Goal: Task Accomplishment & Management: Use online tool/utility

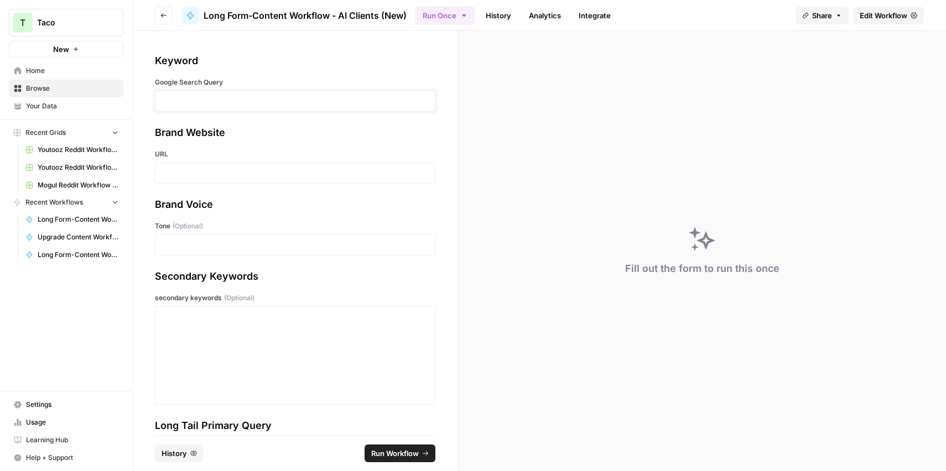
click at [211, 100] on p at bounding box center [295, 101] width 266 height 11
click at [197, 176] on p at bounding box center [295, 173] width 266 height 11
click at [170, 235] on div at bounding box center [295, 245] width 280 height 21
click at [175, 241] on p at bounding box center [295, 245] width 266 height 11
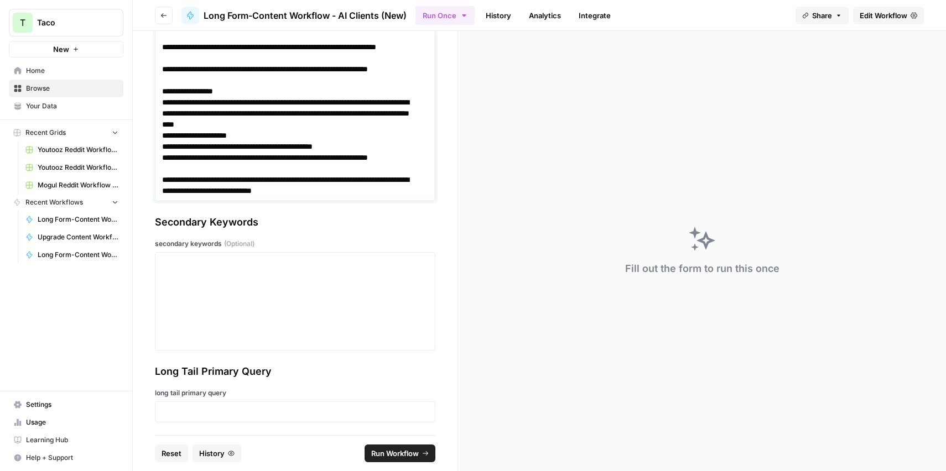
scroll to position [475, 0]
click at [176, 415] on p at bounding box center [295, 411] width 266 height 11
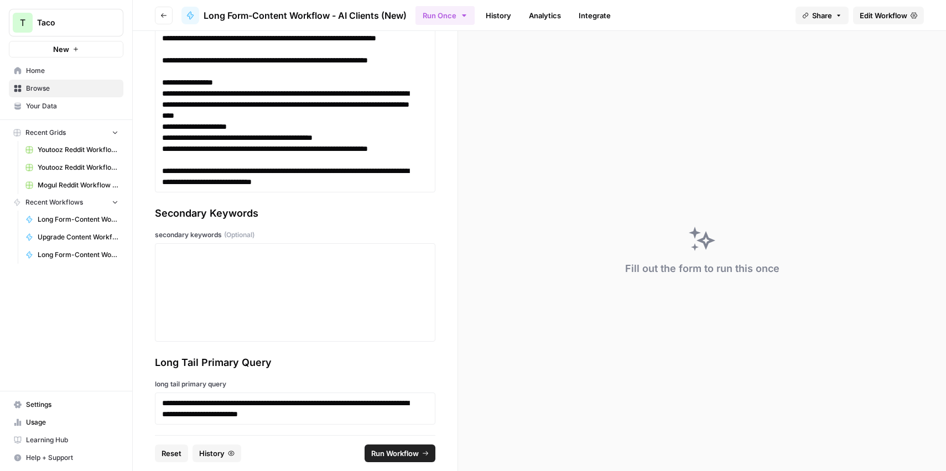
scroll to position [486, 0]
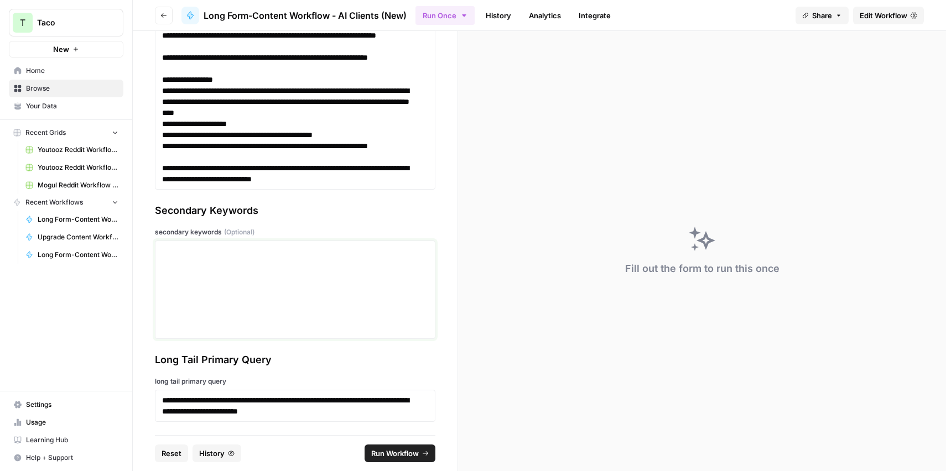
click at [202, 277] on div at bounding box center [295, 290] width 266 height 89
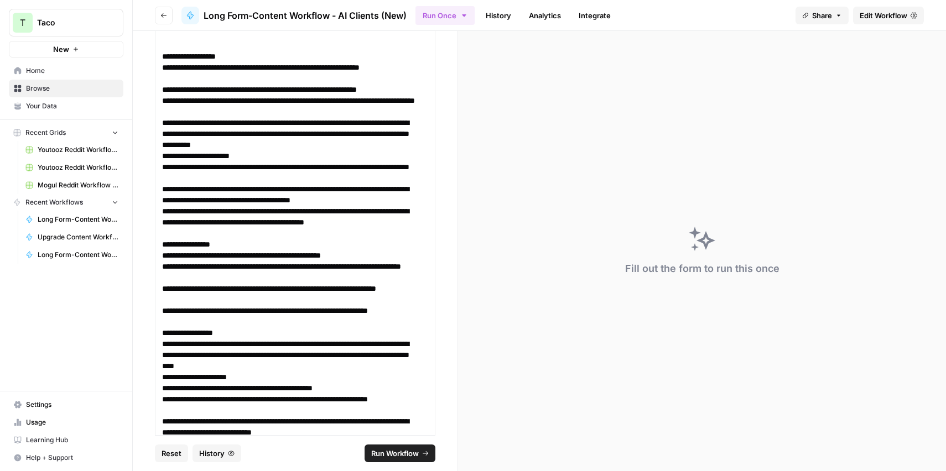
scroll to position [0, 0]
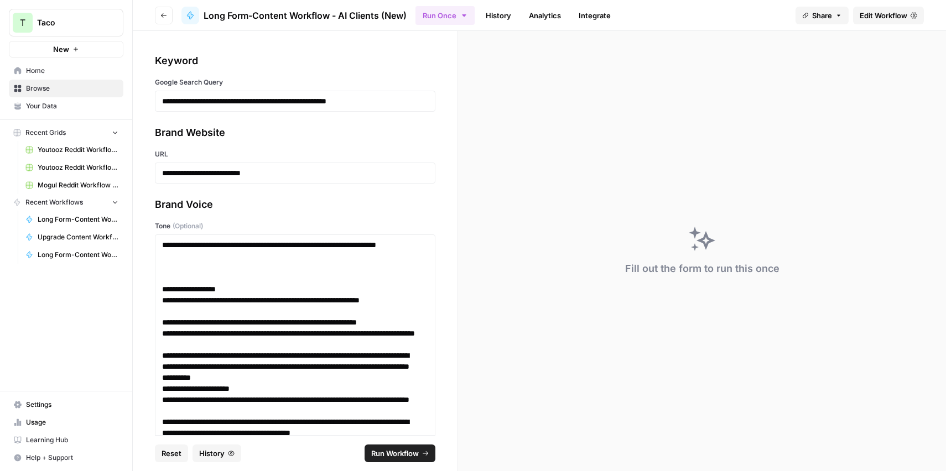
click at [385, 452] on span "Run Workflow" at bounding box center [395, 453] width 48 height 11
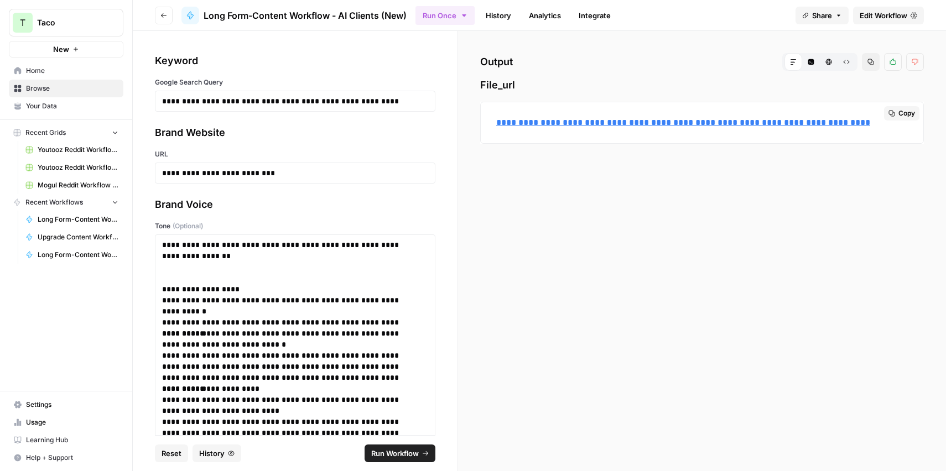
click at [579, 128] on p "**********" at bounding box center [702, 123] width 412 height 14
click at [580, 125] on link "**********" at bounding box center [683, 122] width 374 height 8
drag, startPoint x: 386, startPoint y: 97, endPoint x: 171, endPoint y: 102, distance: 214.7
click at [171, 102] on p "**********" at bounding box center [291, 101] width 258 height 11
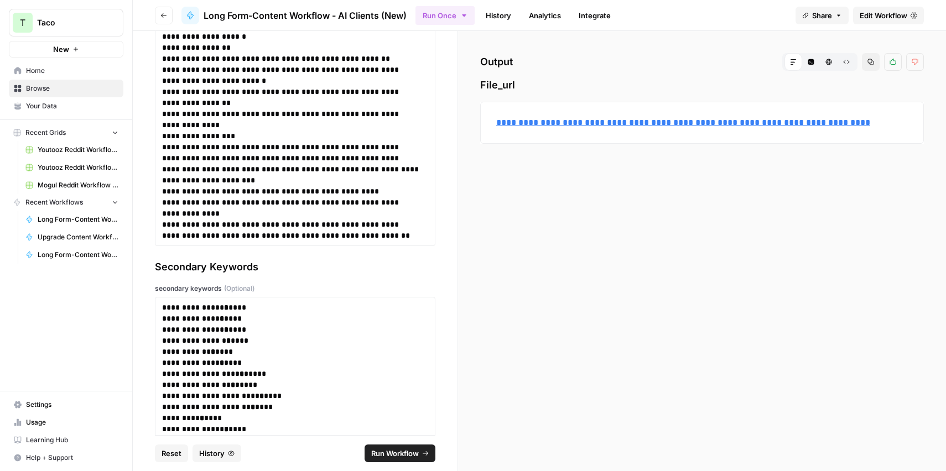
scroll to position [708, 0]
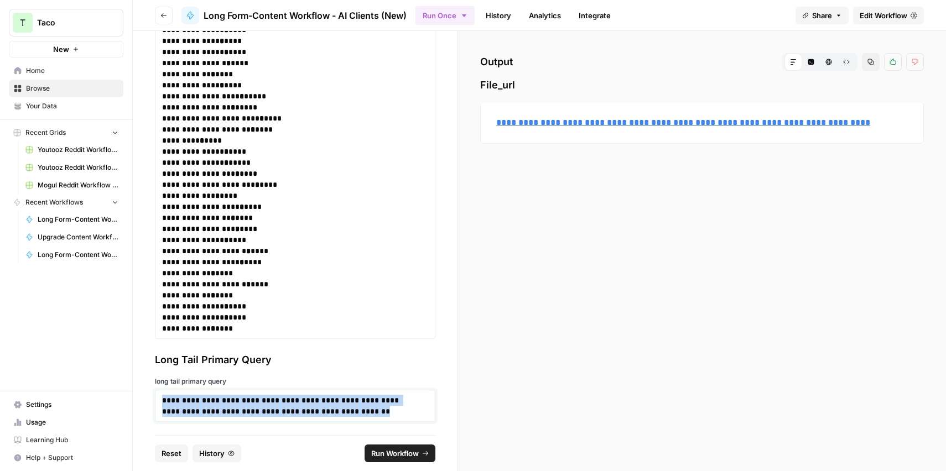
drag, startPoint x: 358, startPoint y: 414, endPoint x: 145, endPoint y: 385, distance: 215.5
click at [145, 385] on div "**********" at bounding box center [295, 233] width 325 height 404
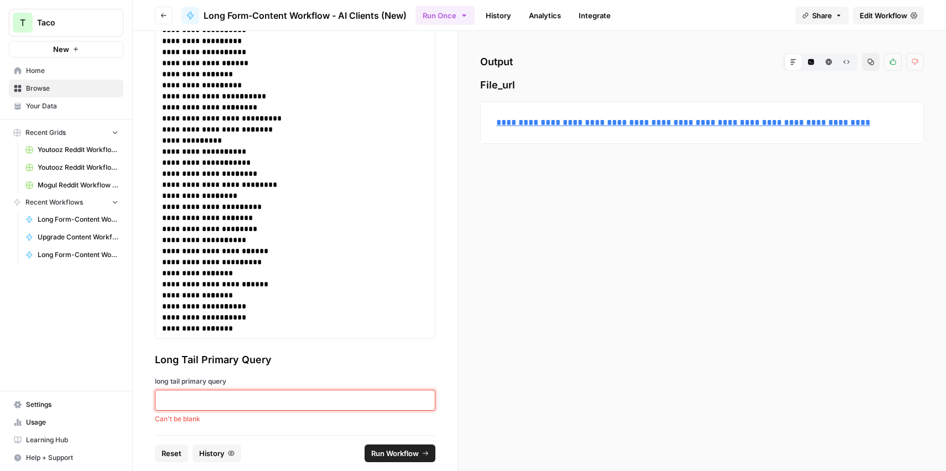
click at [176, 402] on p at bounding box center [291, 400] width 258 height 11
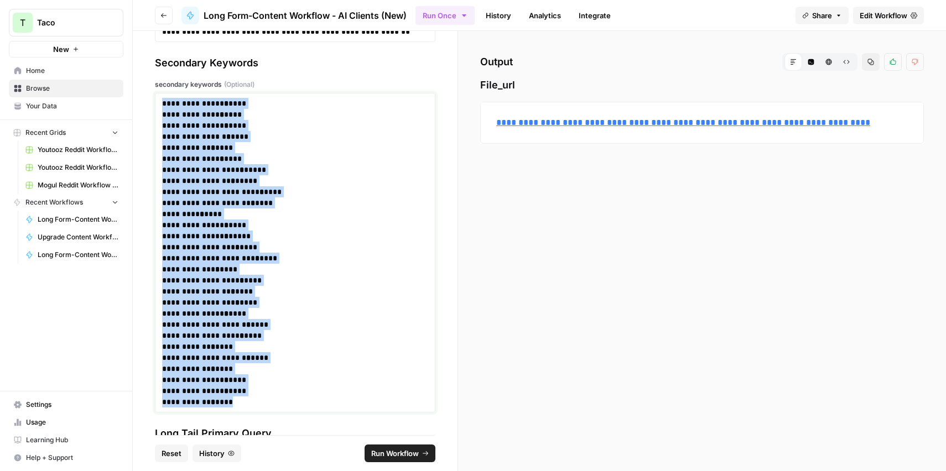
scroll to position [503, 0]
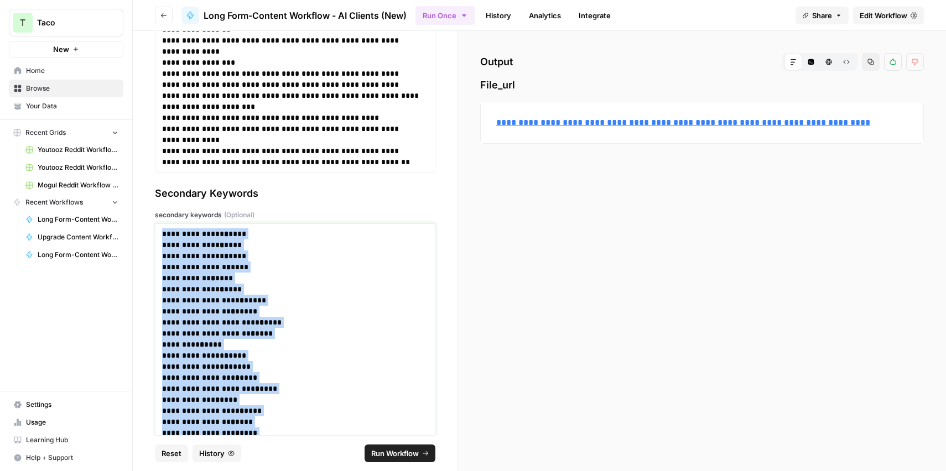
drag, startPoint x: 230, startPoint y: 333, endPoint x: 187, endPoint y: 225, distance: 116.7
click at [187, 225] on div "**********" at bounding box center [295, 383] width 280 height 320
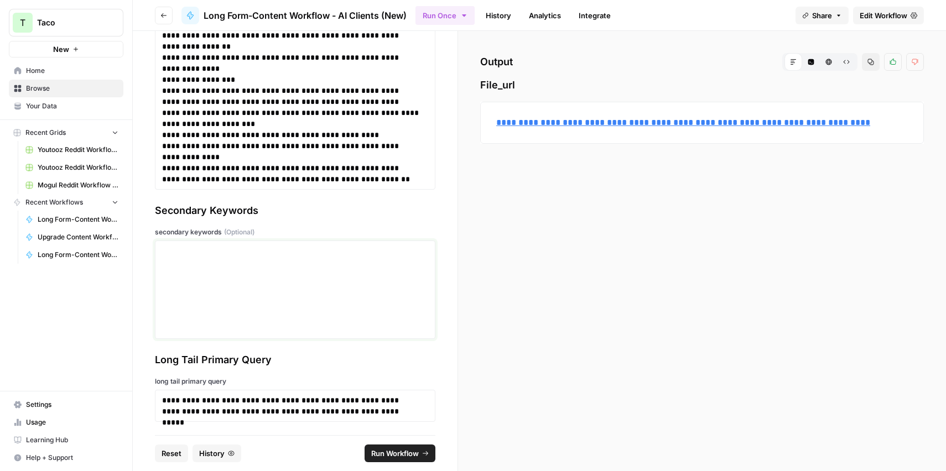
scroll to position [486, 0]
click at [212, 249] on p at bounding box center [291, 251] width 258 height 11
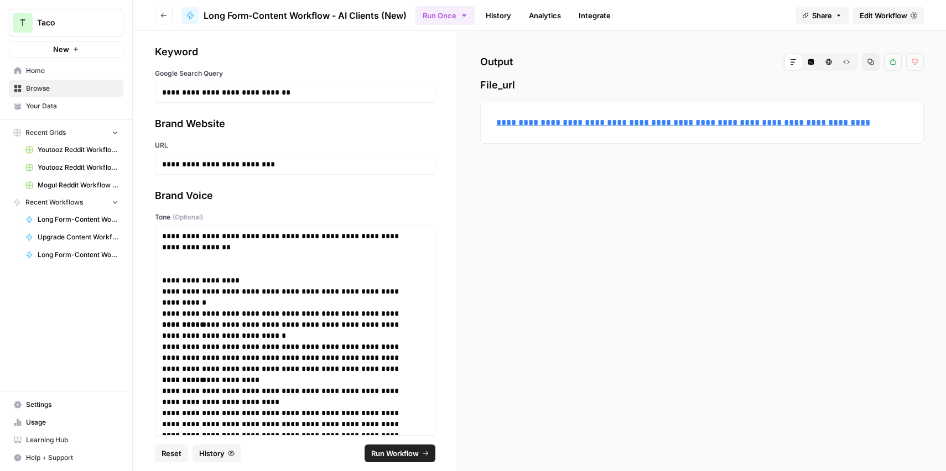
scroll to position [0, 0]
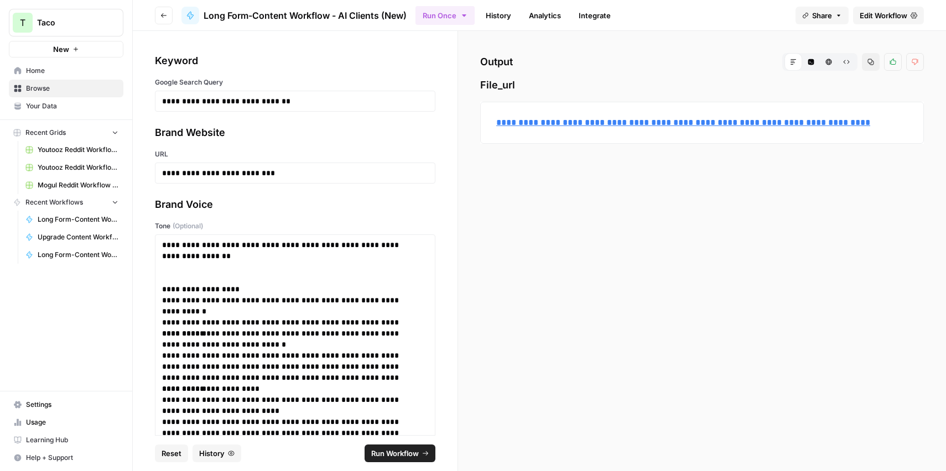
click at [377, 450] on span "Run Workflow" at bounding box center [395, 453] width 48 height 11
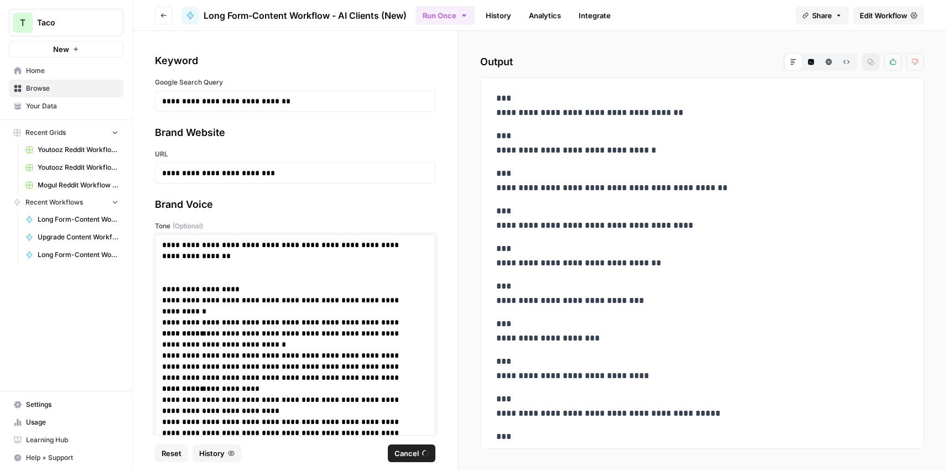
click at [342, 304] on p "**********" at bounding box center [291, 306] width 258 height 22
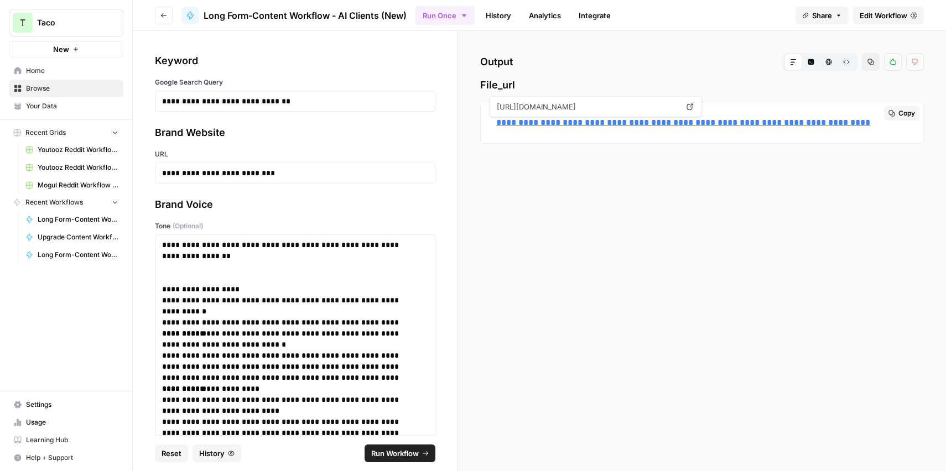
click at [626, 126] on link "**********" at bounding box center [683, 122] width 374 height 8
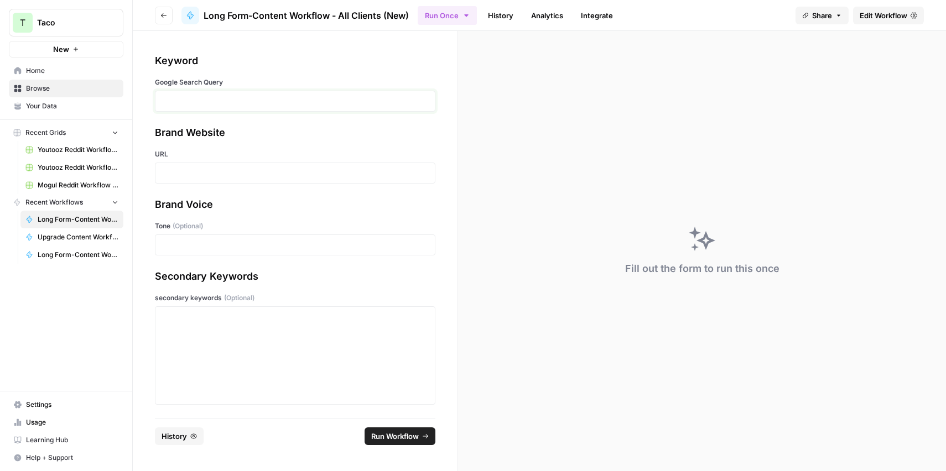
click at [199, 104] on p at bounding box center [295, 101] width 266 height 11
click at [262, 176] on p at bounding box center [295, 173] width 266 height 11
click at [182, 252] on div at bounding box center [295, 245] width 280 height 21
click at [172, 246] on p at bounding box center [295, 245] width 266 height 11
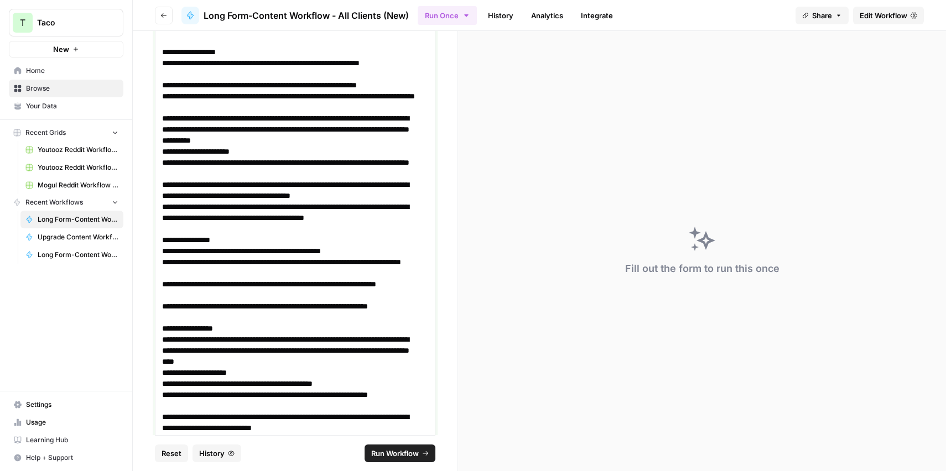
scroll to position [403, 0]
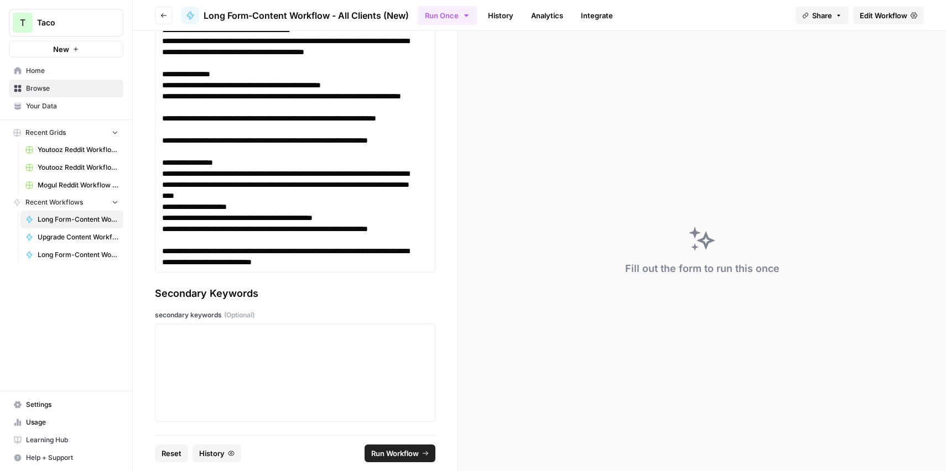
click at [226, 326] on div at bounding box center [295, 373] width 280 height 98
click at [228, 335] on p at bounding box center [295, 334] width 266 height 11
click at [188, 345] on div at bounding box center [295, 373] width 266 height 89
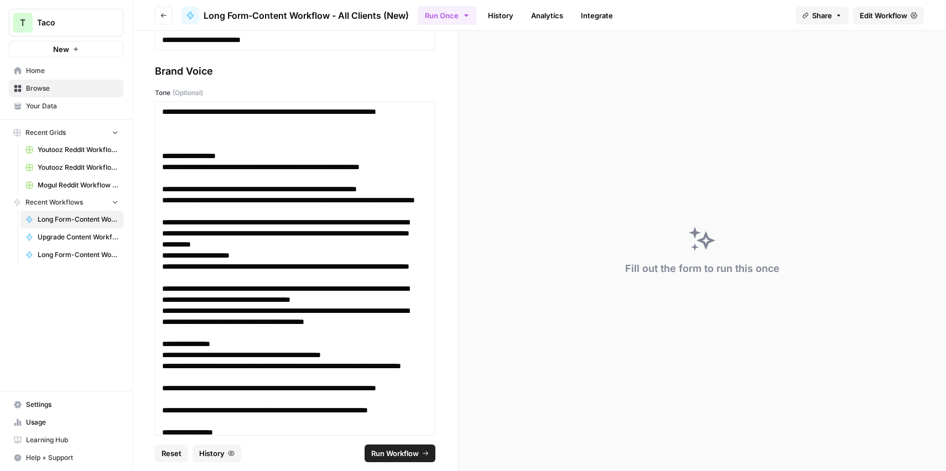
scroll to position [0, 0]
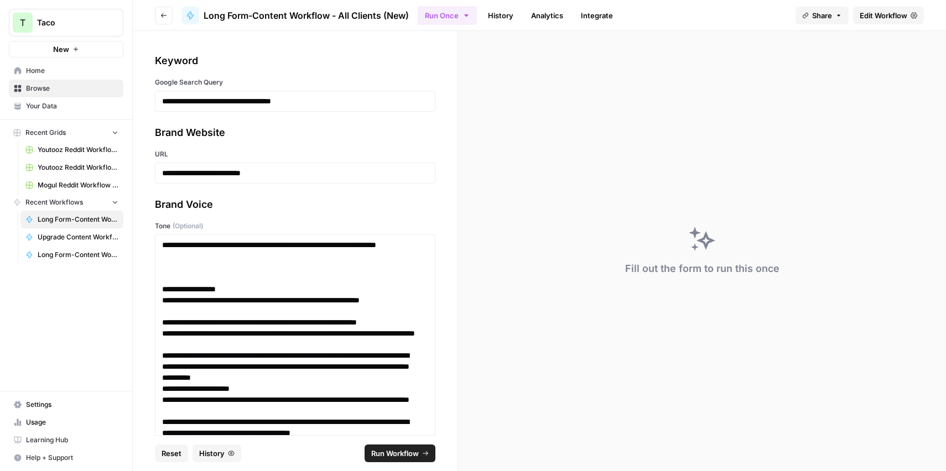
click at [375, 453] on span "Run Workflow" at bounding box center [395, 453] width 48 height 11
